Goal: Navigation & Orientation: Find specific page/section

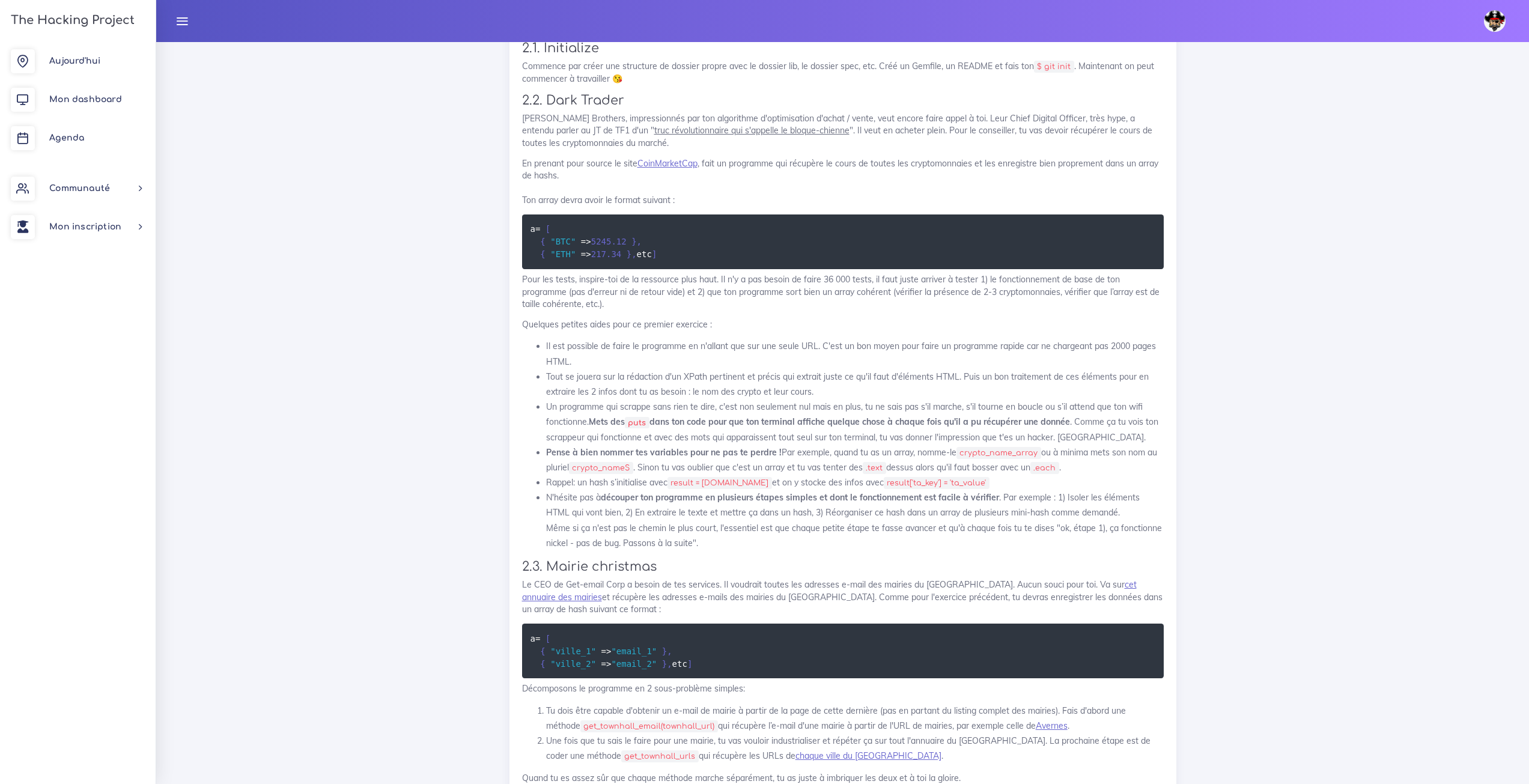
scroll to position [1393, 0]
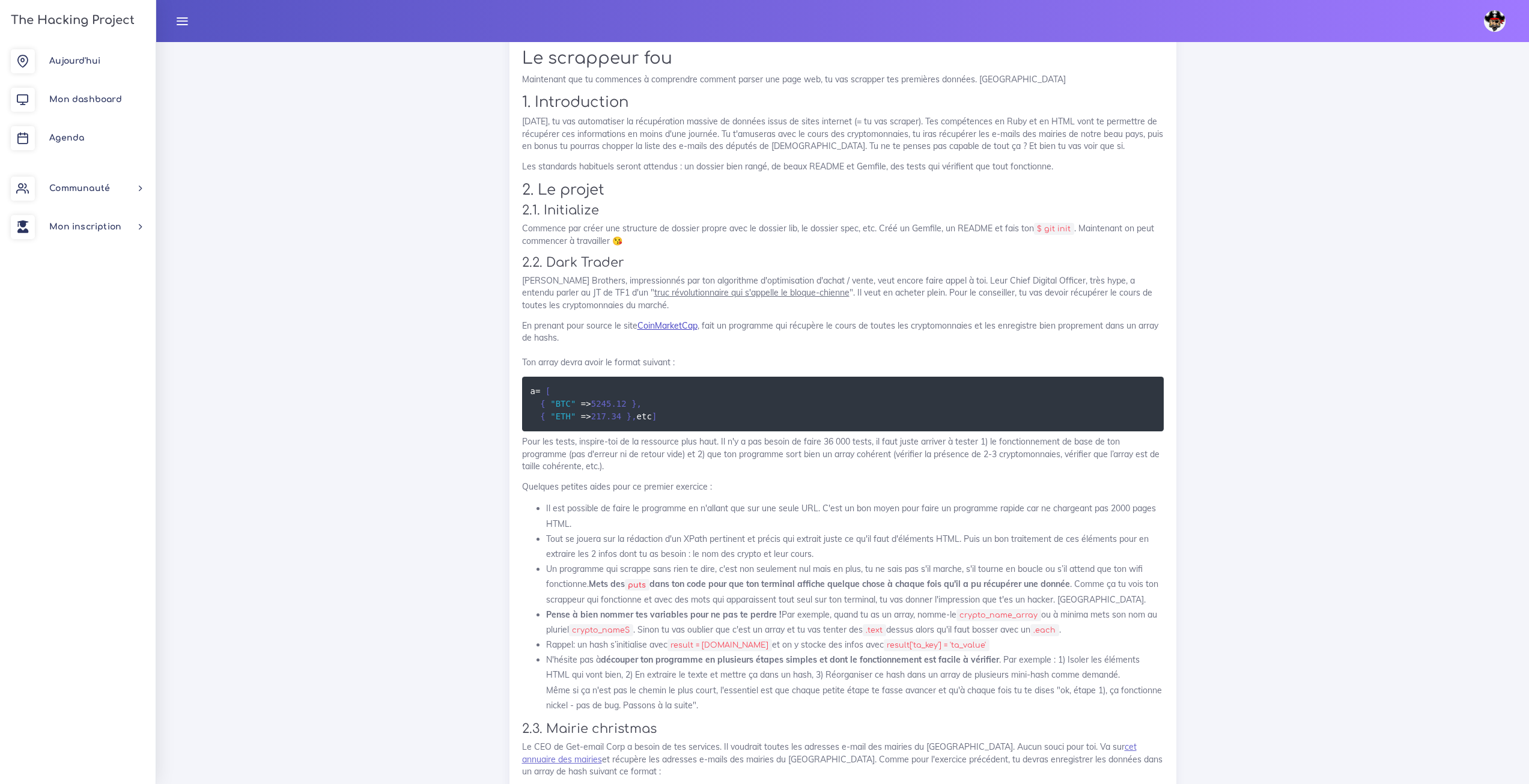
click at [686, 324] on link "CoinMarketCap" at bounding box center [667, 325] width 60 height 11
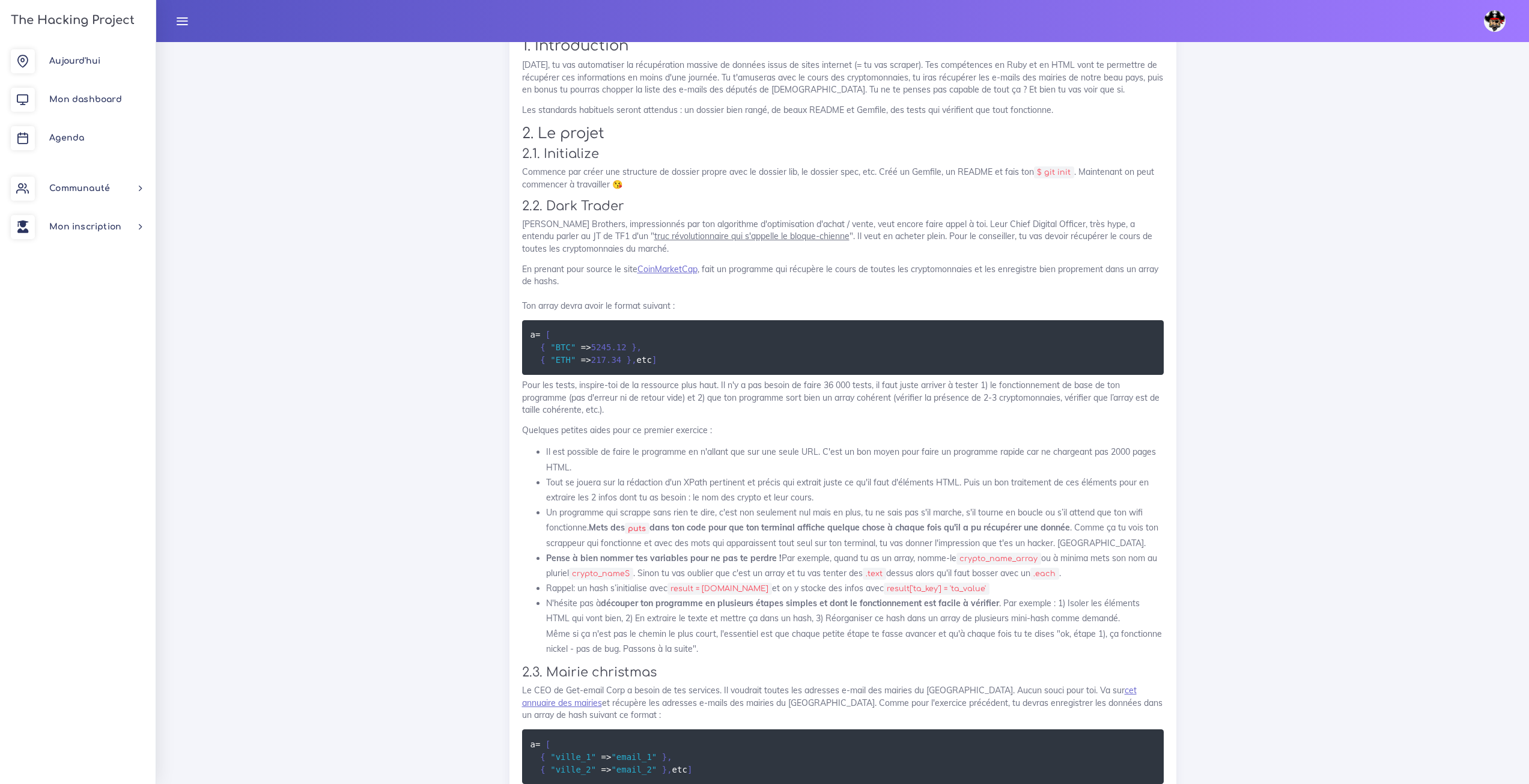
scroll to position [1453, 0]
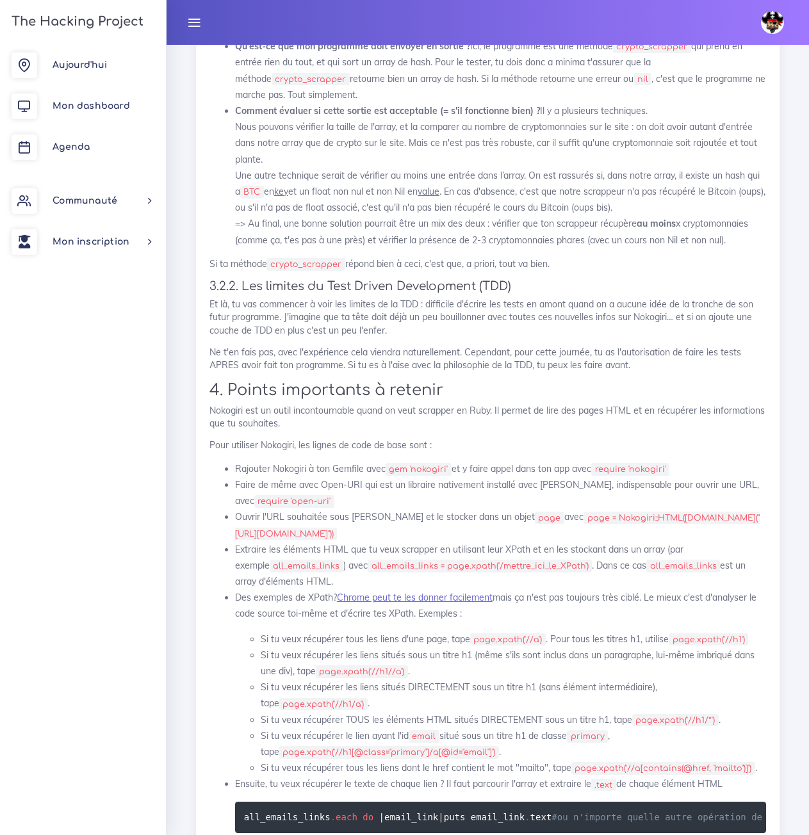
scroll to position [4899, 0]
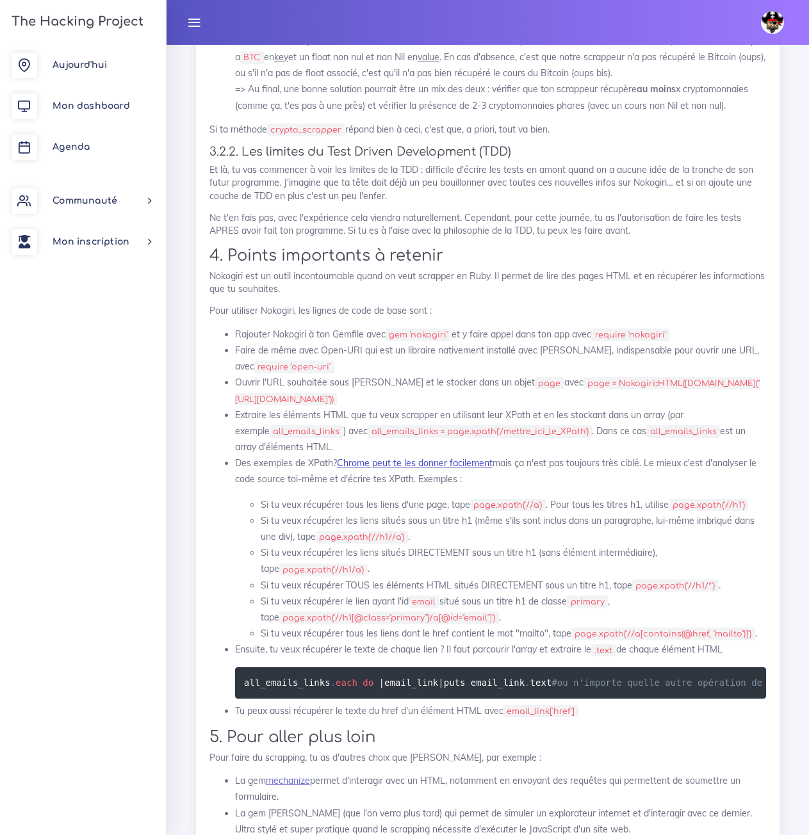
click at [476, 469] on link "Chrome peut te les donner facilement" at bounding box center [415, 463] width 156 height 12
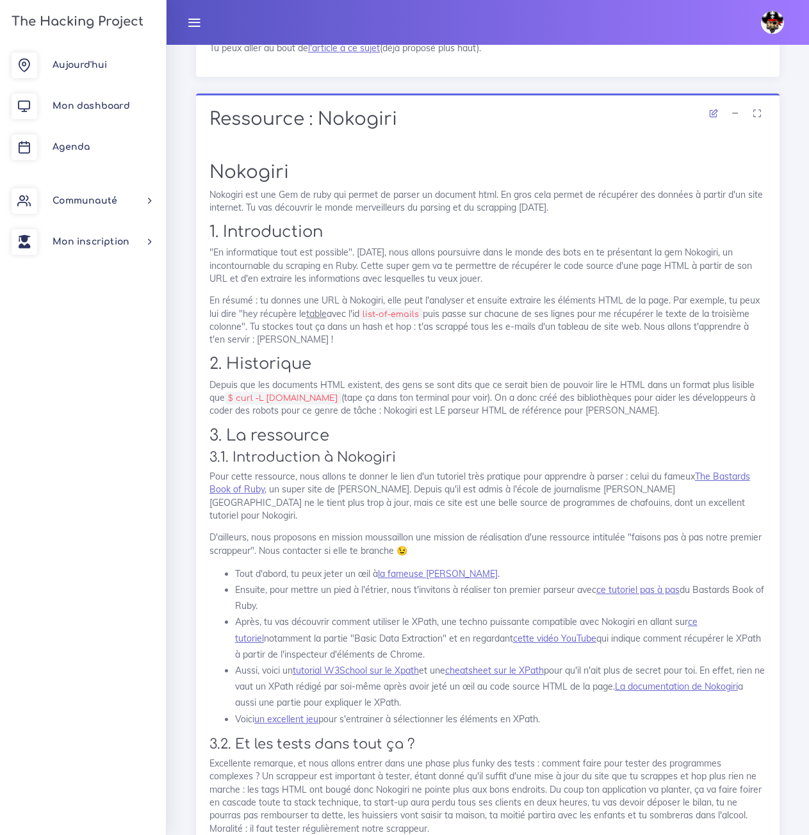
scroll to position [3688, 0]
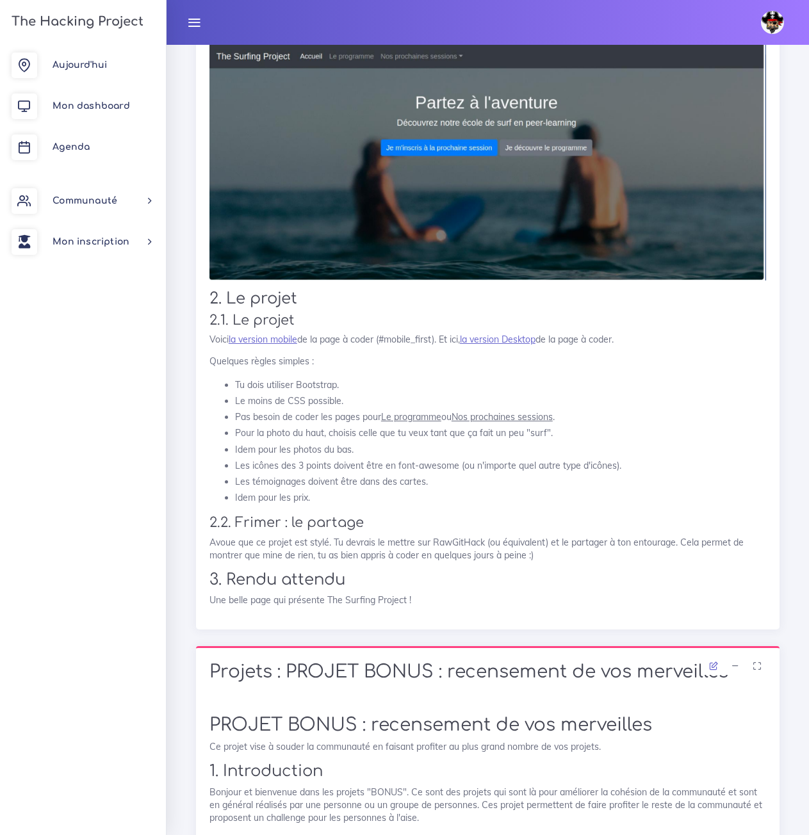
scroll to position [1537, 0]
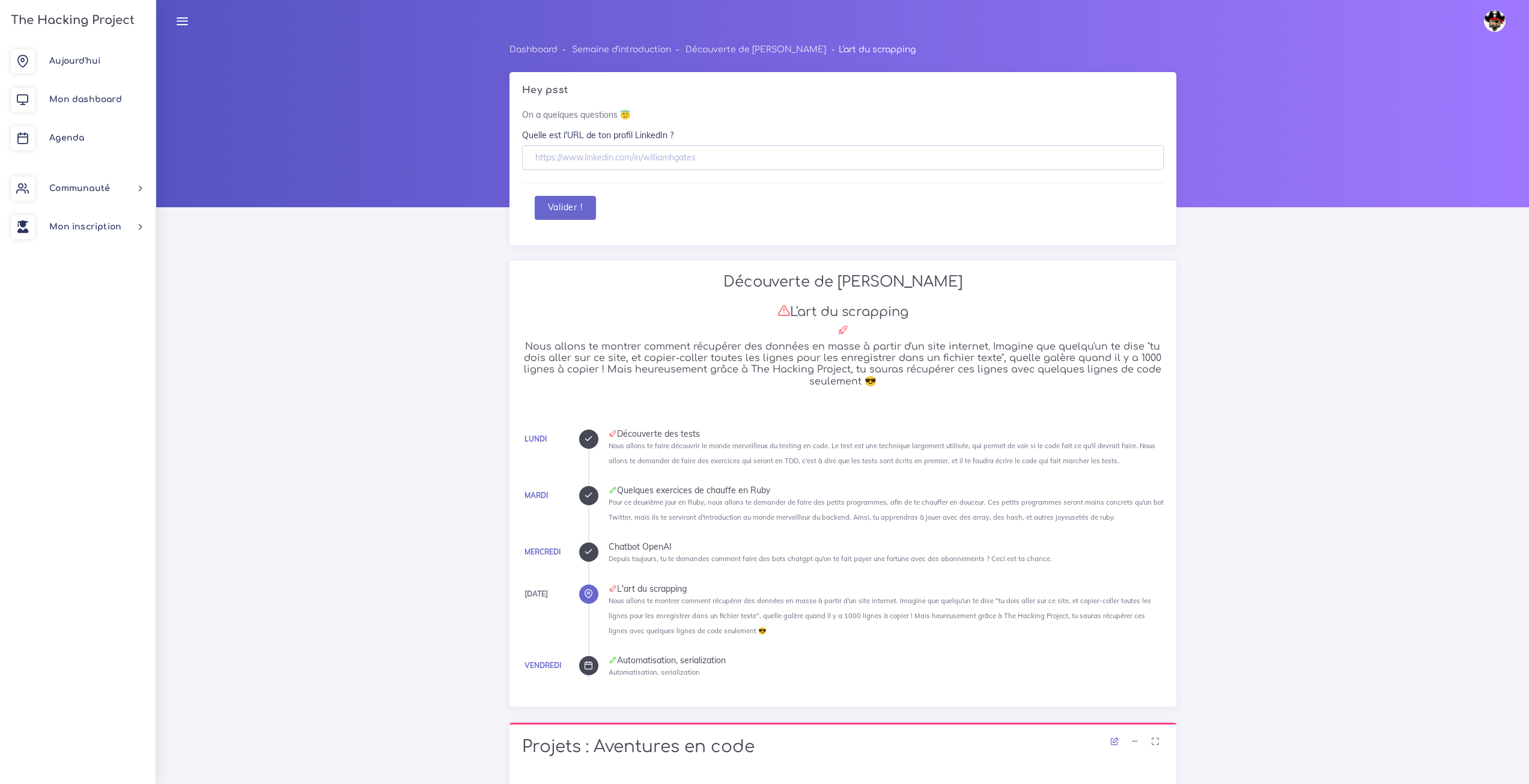
scroll to position [3307, 0]
